Goal: Use online tool/utility

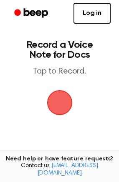
click at [60, 103] on span "button" at bounding box center [59, 103] width 42 height 42
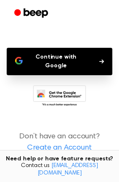
scroll to position [73, 0]
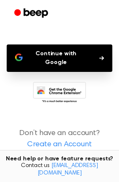
click at [35, 57] on button "Continue with Google" at bounding box center [59, 58] width 105 height 27
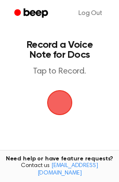
click at [62, 100] on span "button" at bounding box center [59, 103] width 47 height 47
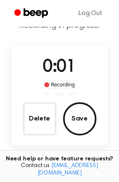
scroll to position [31, 0]
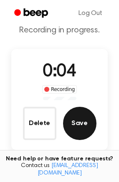
click at [83, 130] on button "Save" at bounding box center [79, 123] width 33 height 33
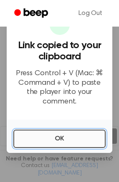
click at [62, 135] on button "OK" at bounding box center [59, 139] width 92 height 18
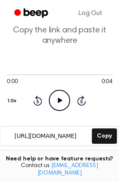
click at [61, 104] on icon "Play Audio" at bounding box center [59, 100] width 21 height 21
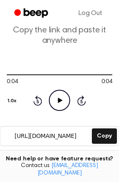
click at [61, 103] on icon "Play Audio" at bounding box center [59, 100] width 21 height 21
